Goal: Task Accomplishment & Management: Use online tool/utility

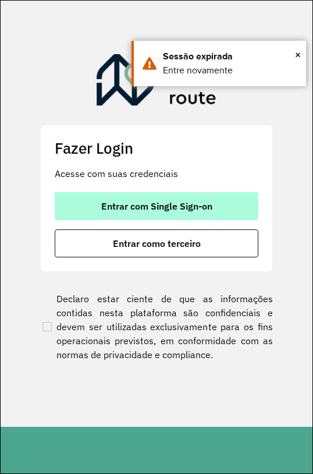
click at [201, 206] on span "Entrar com Single Sign-on" at bounding box center [156, 206] width 111 height 9
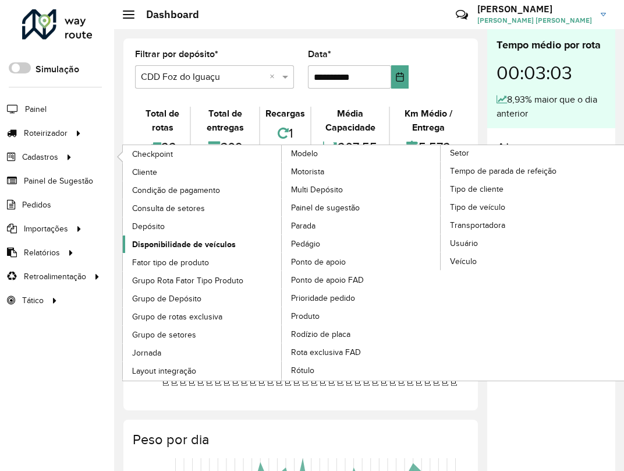
click at [204, 245] on span "Disponibilidade de veículos" at bounding box center [184, 244] width 104 height 12
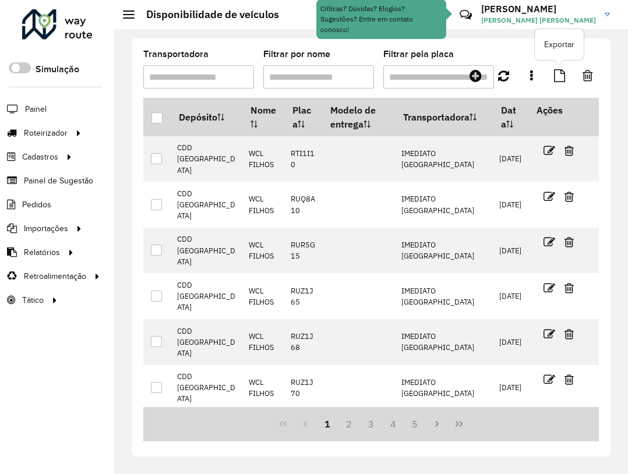
click at [558, 77] on icon at bounding box center [559, 75] width 11 height 13
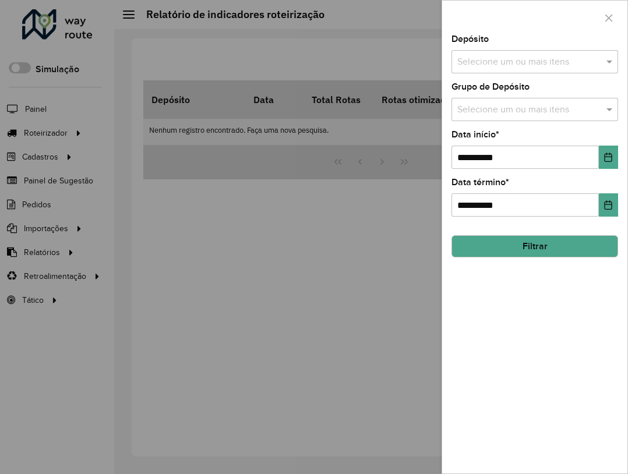
click at [536, 97] on div "Grupo de Depósito Selecione um ou mais itens" at bounding box center [534, 102] width 167 height 38
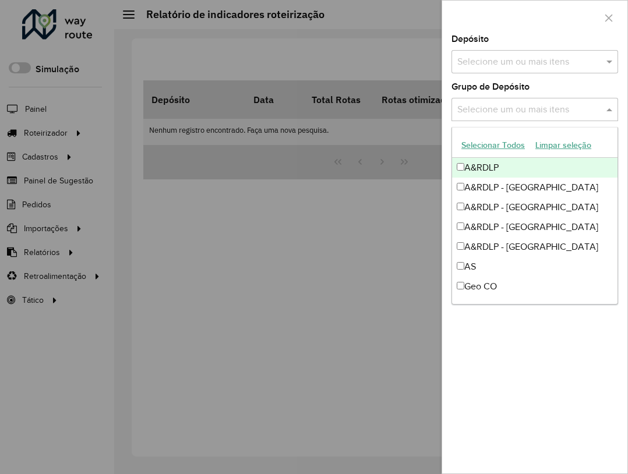
click at [543, 117] on div "Selecione um ou mais itens" at bounding box center [534, 109] width 167 height 23
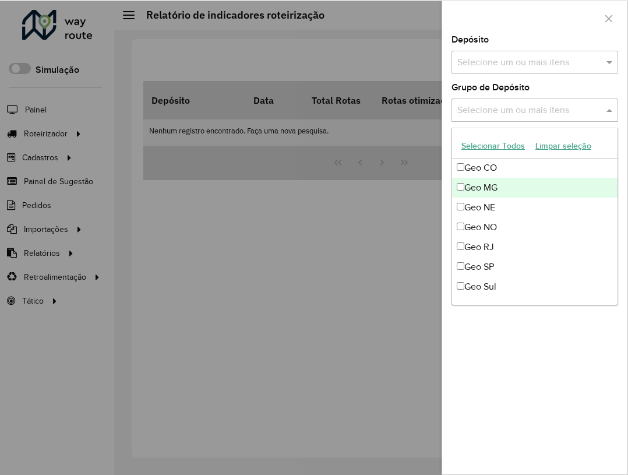
scroll to position [99, 0]
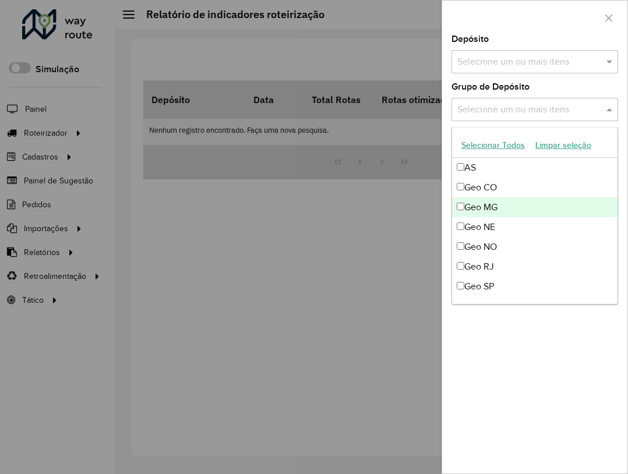
click at [497, 215] on div "Geo MG" at bounding box center [534, 207] width 165 height 20
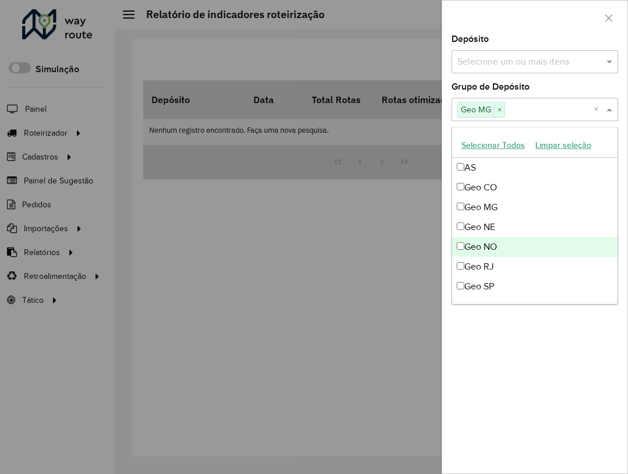
click at [497, 260] on div "Geo RJ" at bounding box center [534, 267] width 165 height 20
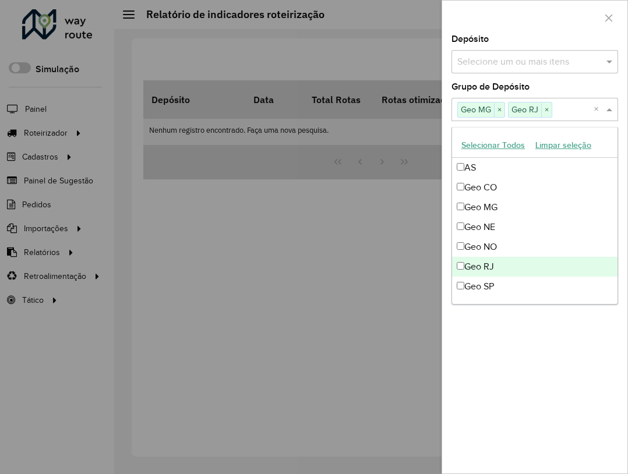
click at [502, 284] on div "Geo SP" at bounding box center [534, 287] width 165 height 20
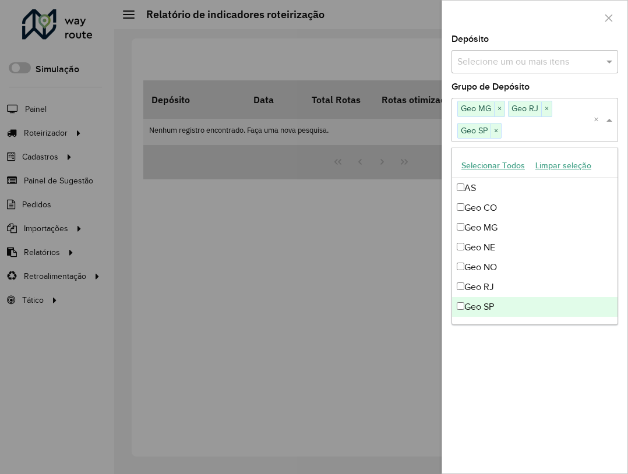
drag, startPoint x: 556, startPoint y: 384, endPoint x: 552, endPoint y: 335, distance: 48.6
click at [556, 380] on div "**********" at bounding box center [534, 254] width 185 height 439
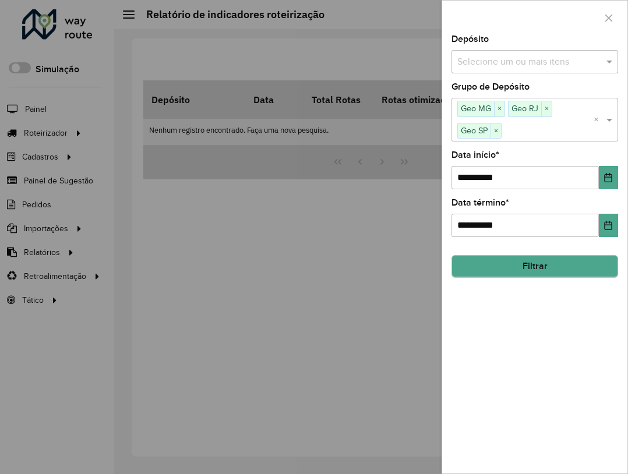
click at [542, 277] on div "**********" at bounding box center [534, 254] width 185 height 439
click at [533, 270] on button "Filtrar" at bounding box center [534, 267] width 167 height 22
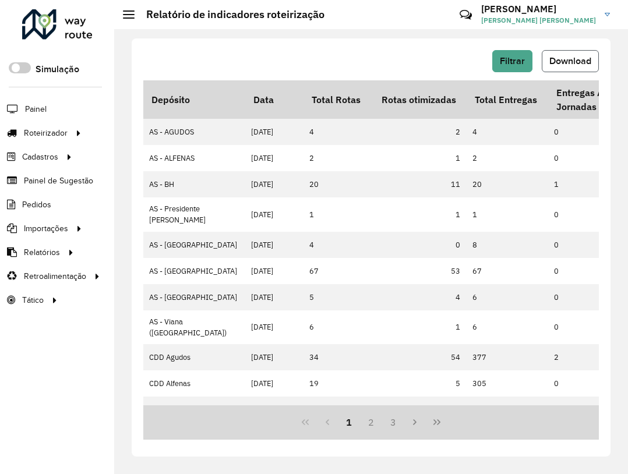
click at [572, 57] on span "Download" at bounding box center [570, 61] width 42 height 10
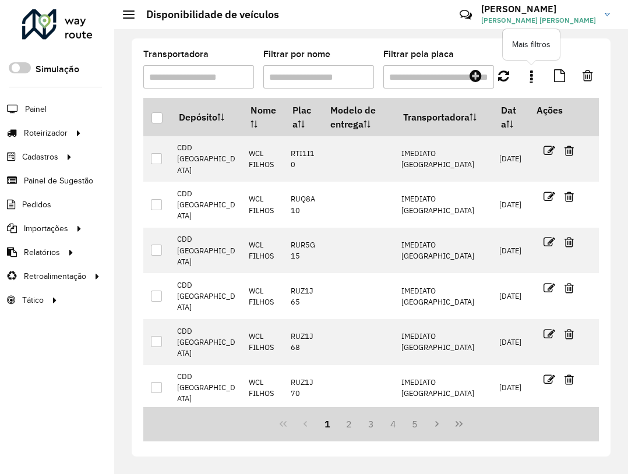
click at [521, 70] on link at bounding box center [530, 75] width 23 height 21
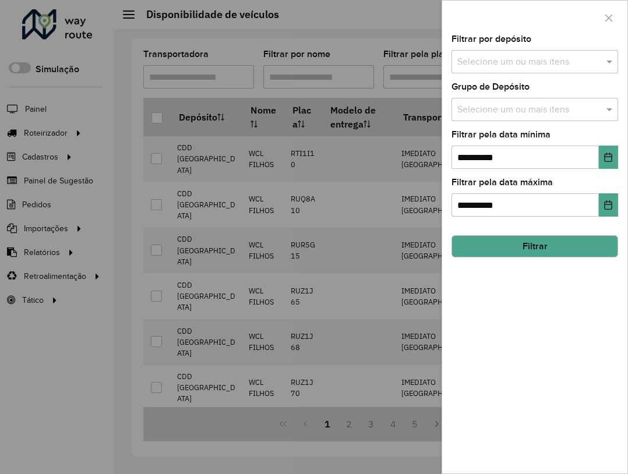
click at [554, 107] on input "text" at bounding box center [528, 110] width 149 height 14
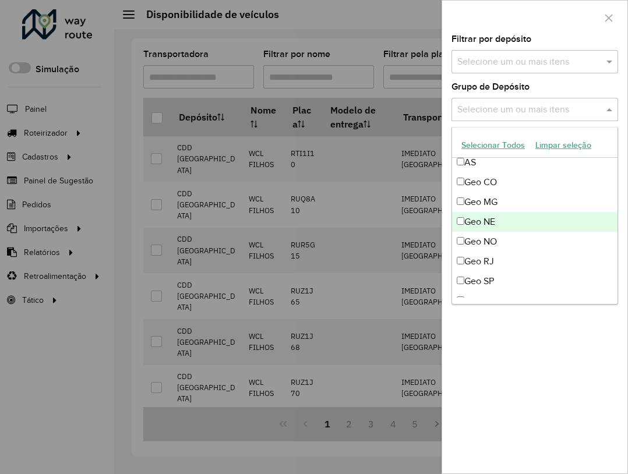
scroll to position [116, 0]
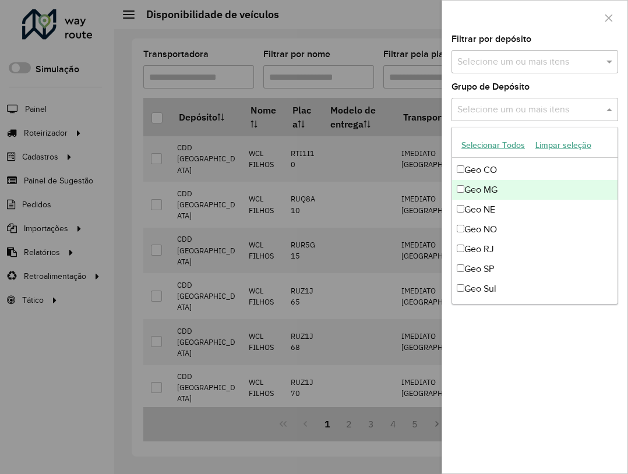
click at [499, 197] on div "Geo MG" at bounding box center [534, 190] width 165 height 20
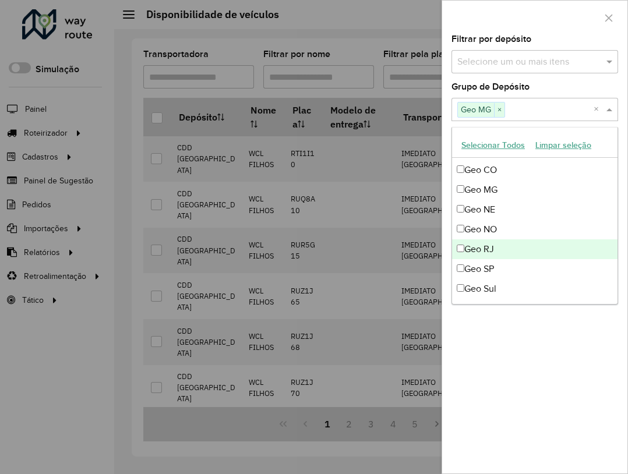
click at [506, 248] on div "Geo RJ" at bounding box center [534, 249] width 165 height 20
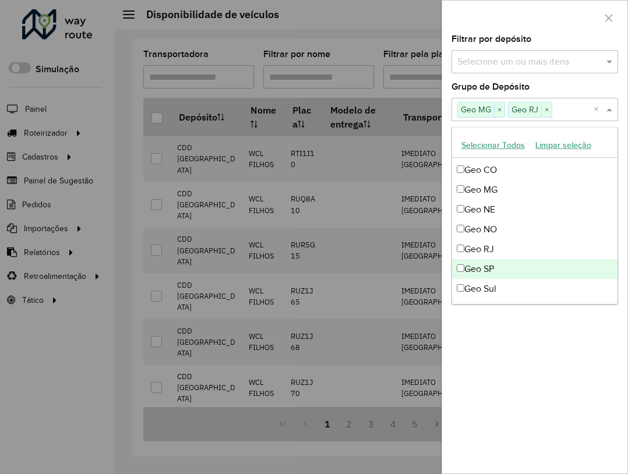
drag, startPoint x: 509, startPoint y: 271, endPoint x: 517, endPoint y: 324, distance: 53.5
click at [511, 273] on div "Geo SP" at bounding box center [534, 269] width 165 height 20
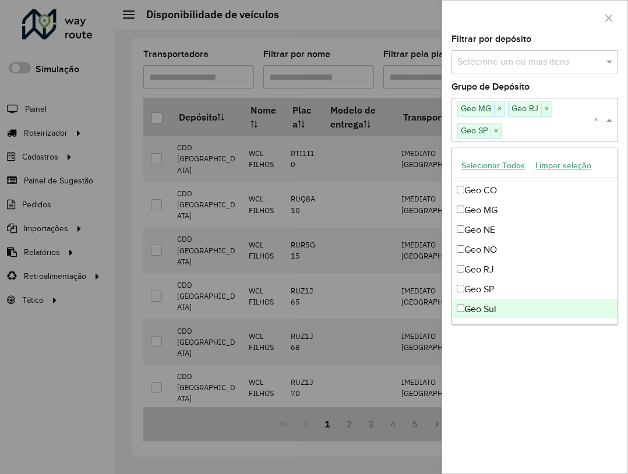
drag, startPoint x: 525, startPoint y: 359, endPoint x: 530, endPoint y: 349, distance: 10.9
click at [526, 358] on div "**********" at bounding box center [534, 254] width 185 height 439
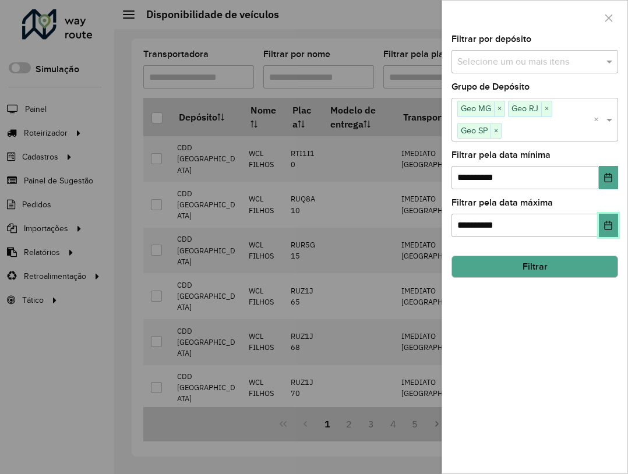
click at [612, 219] on button "Choose Date" at bounding box center [608, 225] width 19 height 23
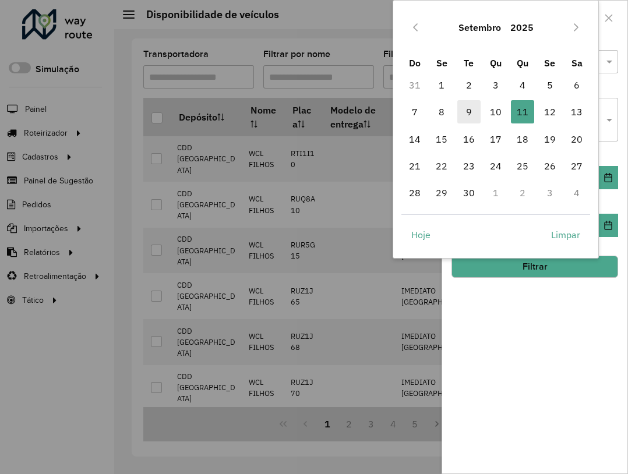
click at [476, 114] on span "9" at bounding box center [468, 111] width 23 height 23
type input "**********"
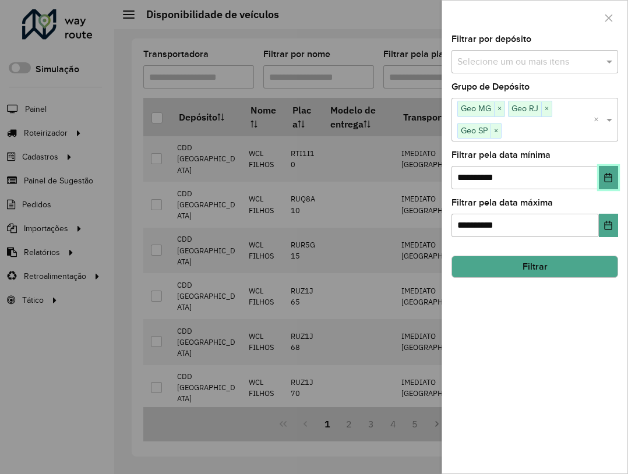
click at [603, 171] on button "Choose Date" at bounding box center [608, 177] width 19 height 23
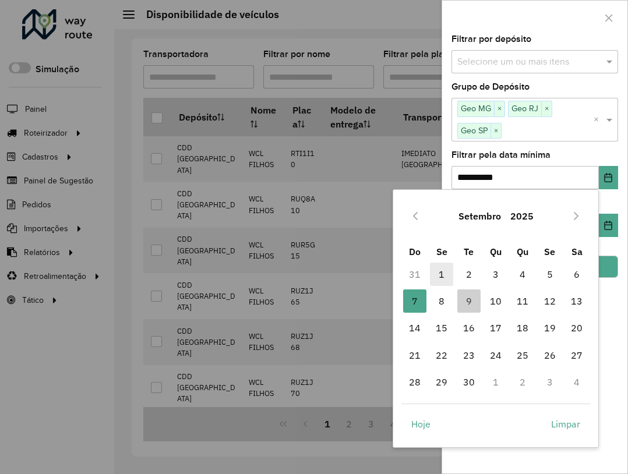
click at [443, 271] on span "1" at bounding box center [441, 274] width 23 height 23
type input "**********"
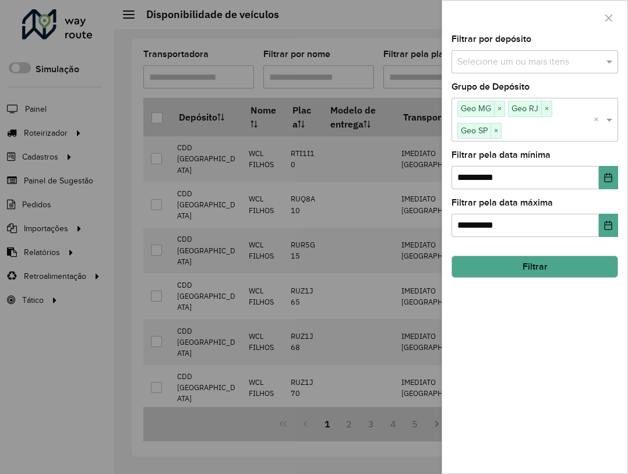
click at [566, 271] on button "Filtrar" at bounding box center [534, 267] width 167 height 22
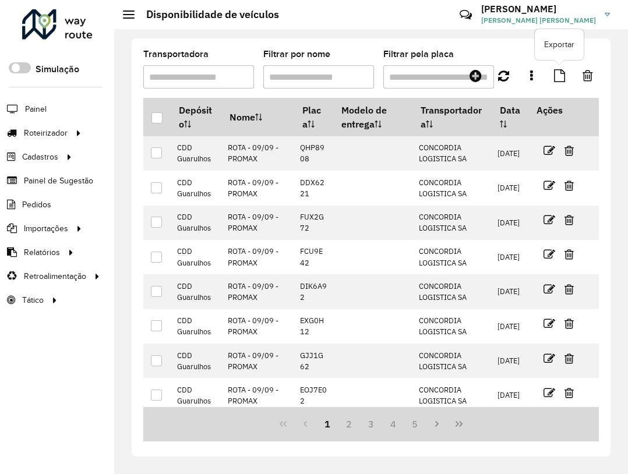
click at [558, 75] on icon at bounding box center [559, 75] width 11 height 13
